Goal: Information Seeking & Learning: Understand process/instructions

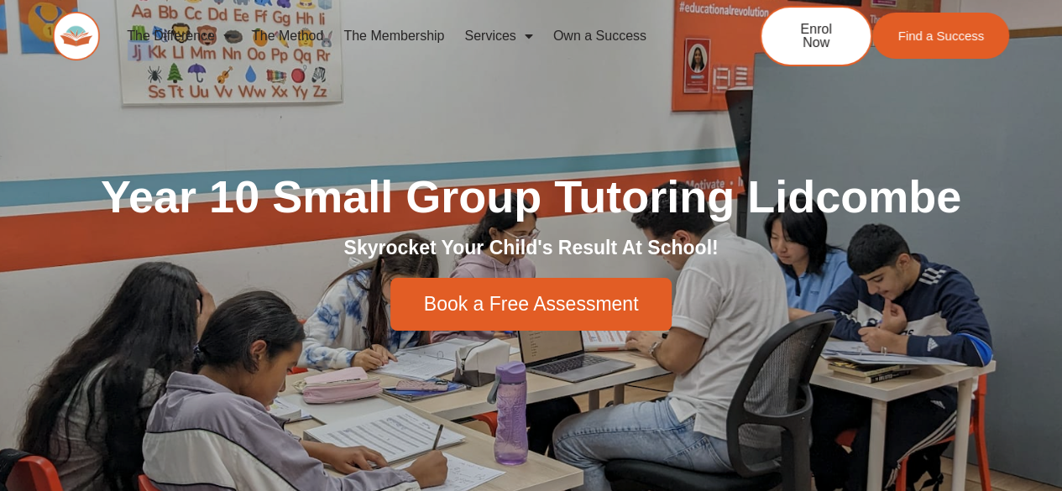
click at [418, 38] on link "The Membership" at bounding box center [393, 36] width 121 height 39
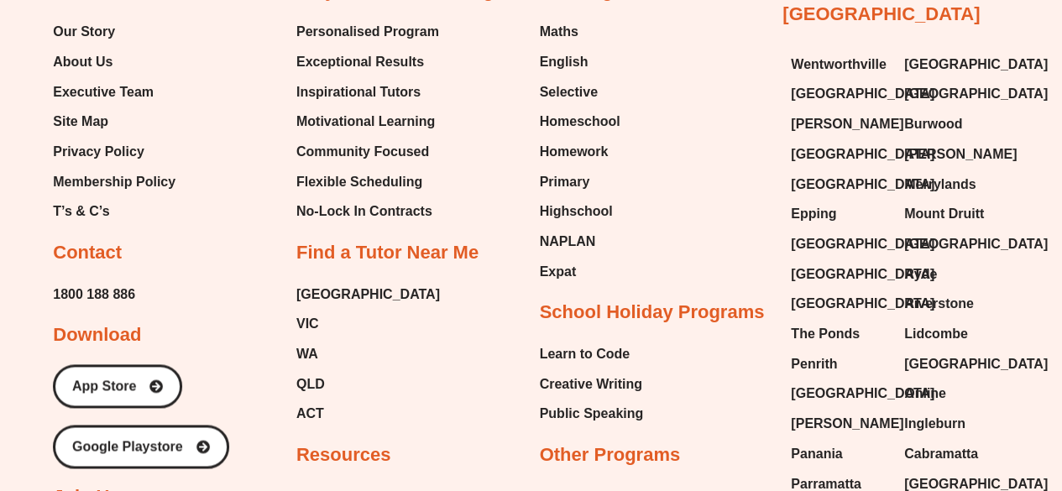
scroll to position [4164, 0]
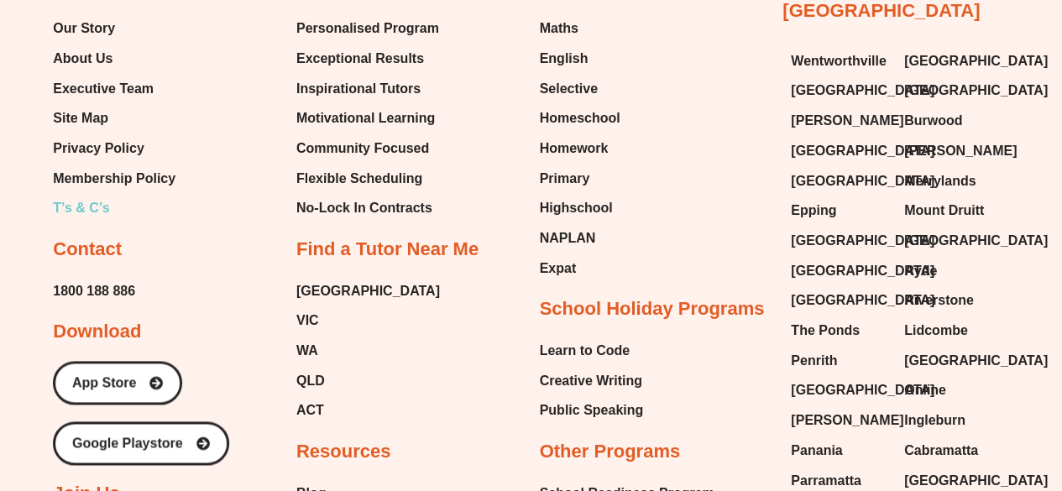
click at [95, 208] on span "T’s & C’s" at bounding box center [81, 208] width 56 height 25
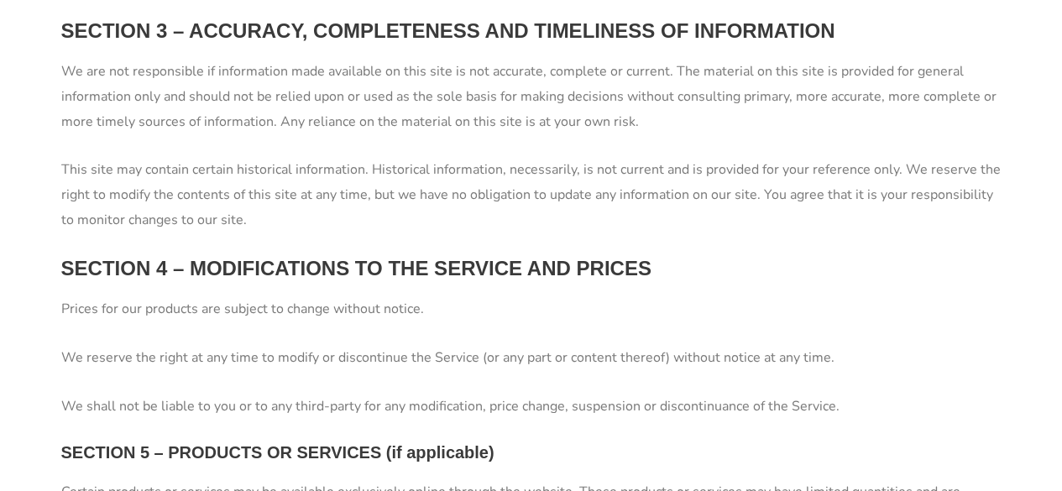
scroll to position [1612, 0]
